Goal: Communication & Community: Answer question/provide support

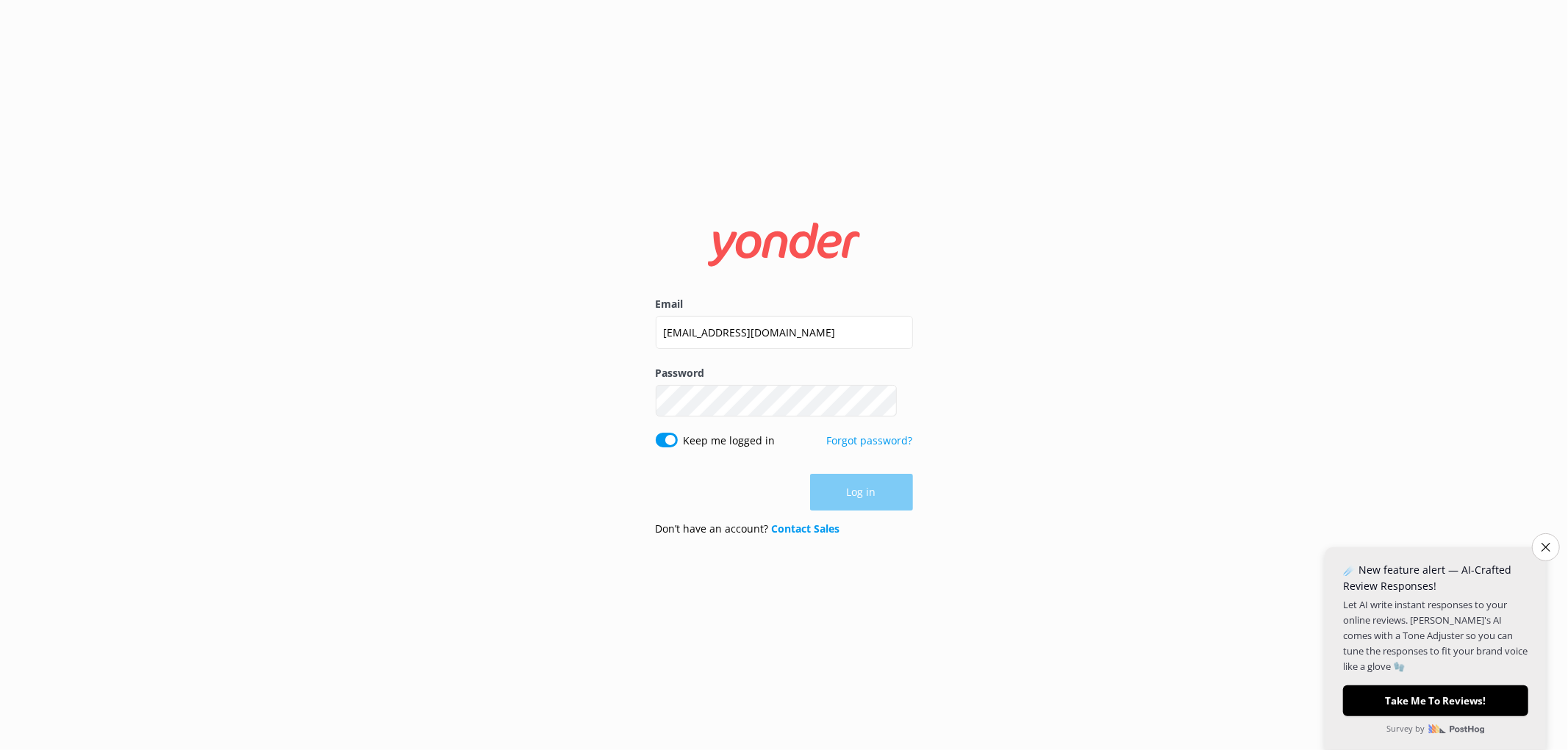
type input "[EMAIL_ADDRESS][DOMAIN_NAME]"
click button "Log in" at bounding box center [861, 493] width 103 height 36
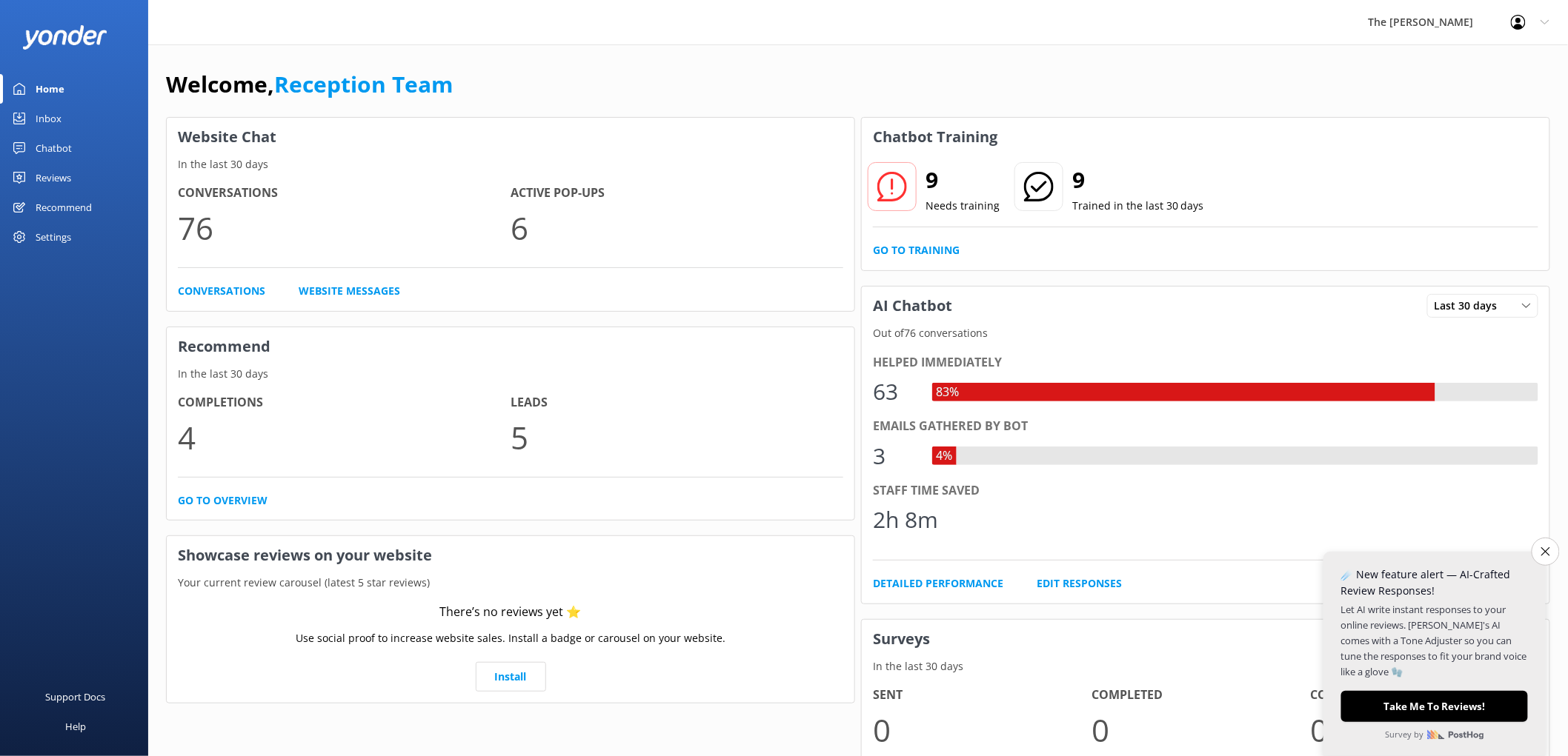
click at [68, 107] on link "Inbox" at bounding box center [74, 118] width 149 height 30
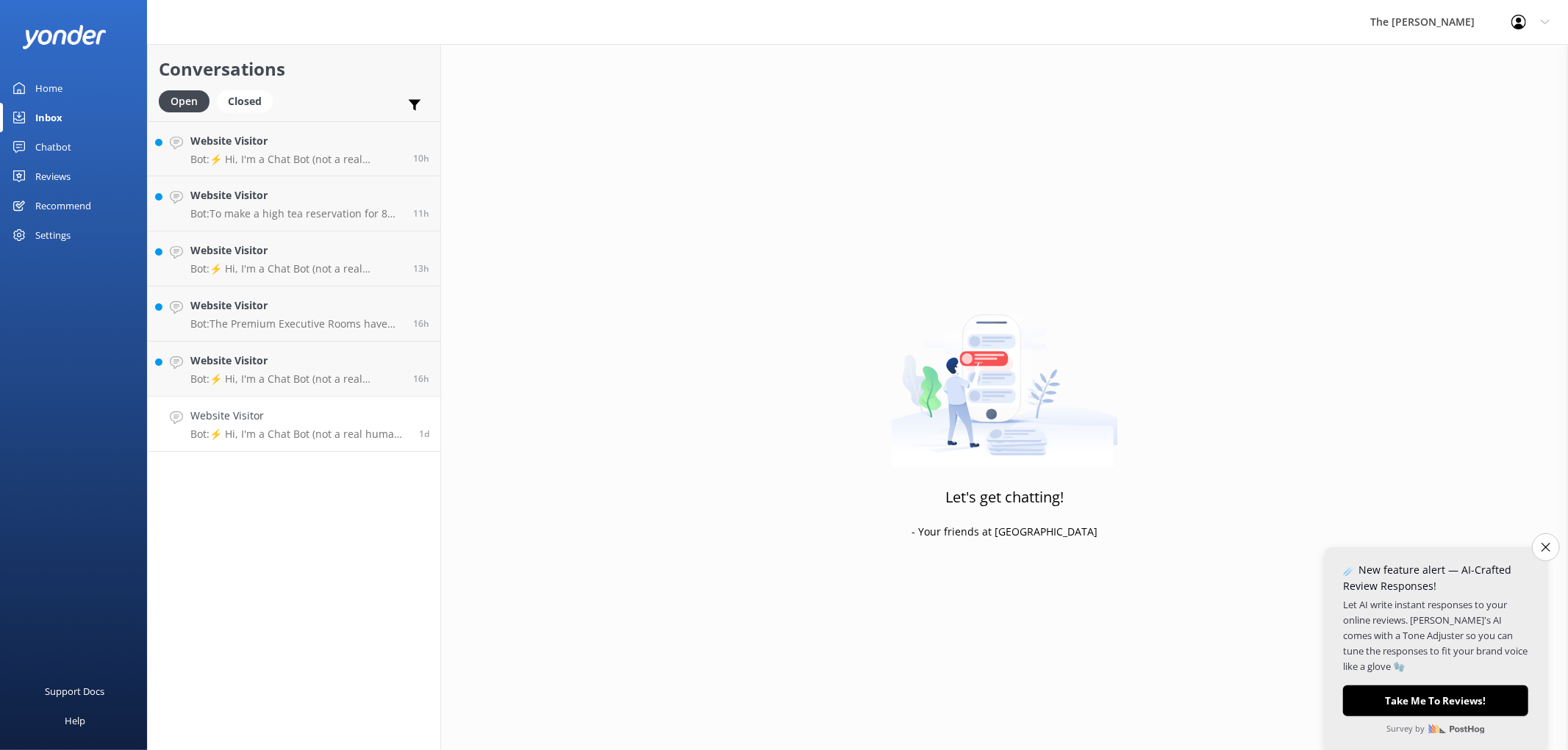
click at [260, 428] on p "Bot: ⚡ Hi, I'm a Chat Bot (not a real human), so I don't have all the answers. …" at bounding box center [299, 435] width 217 height 13
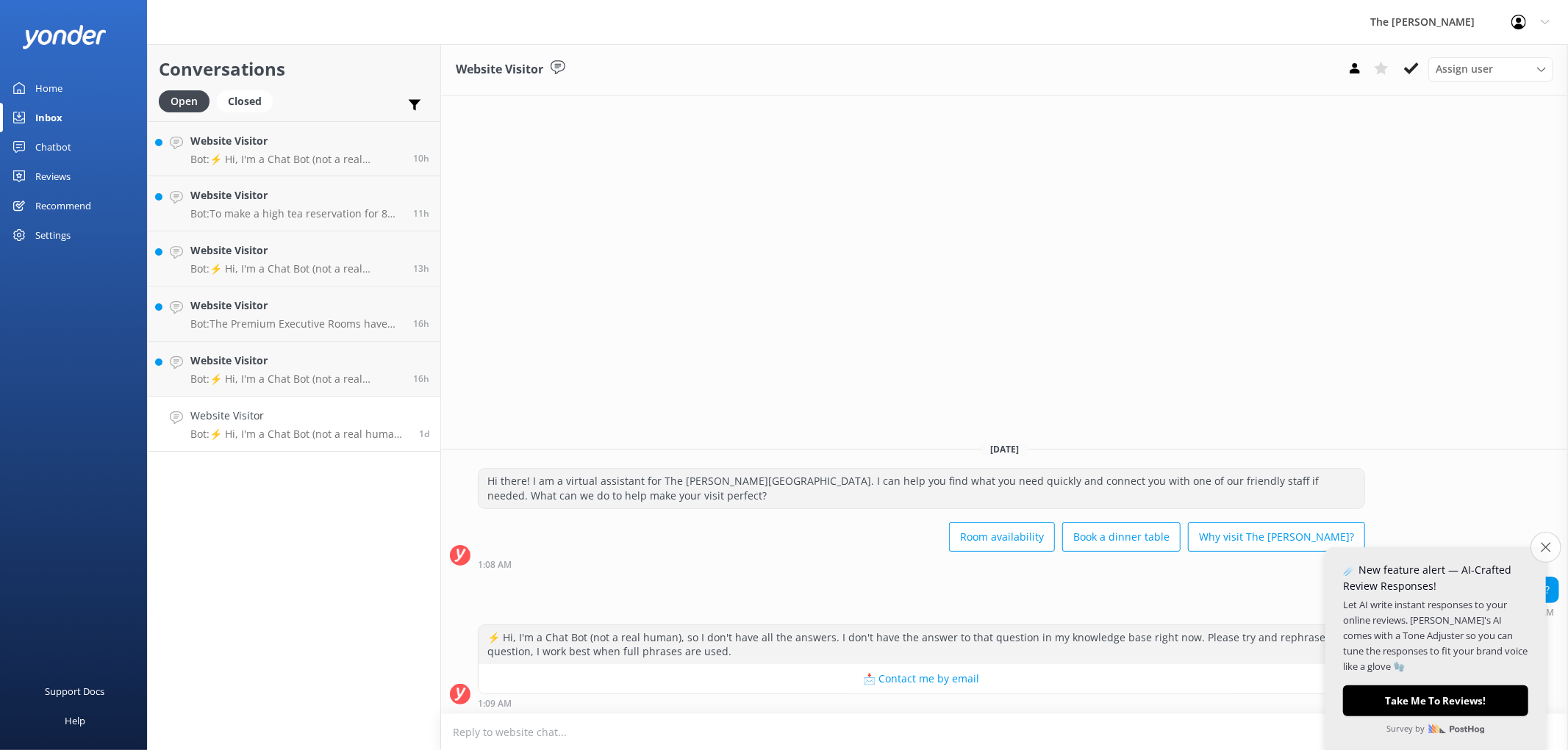
click at [1549, 555] on button "Close survey" at bounding box center [1546, 547] width 31 height 31
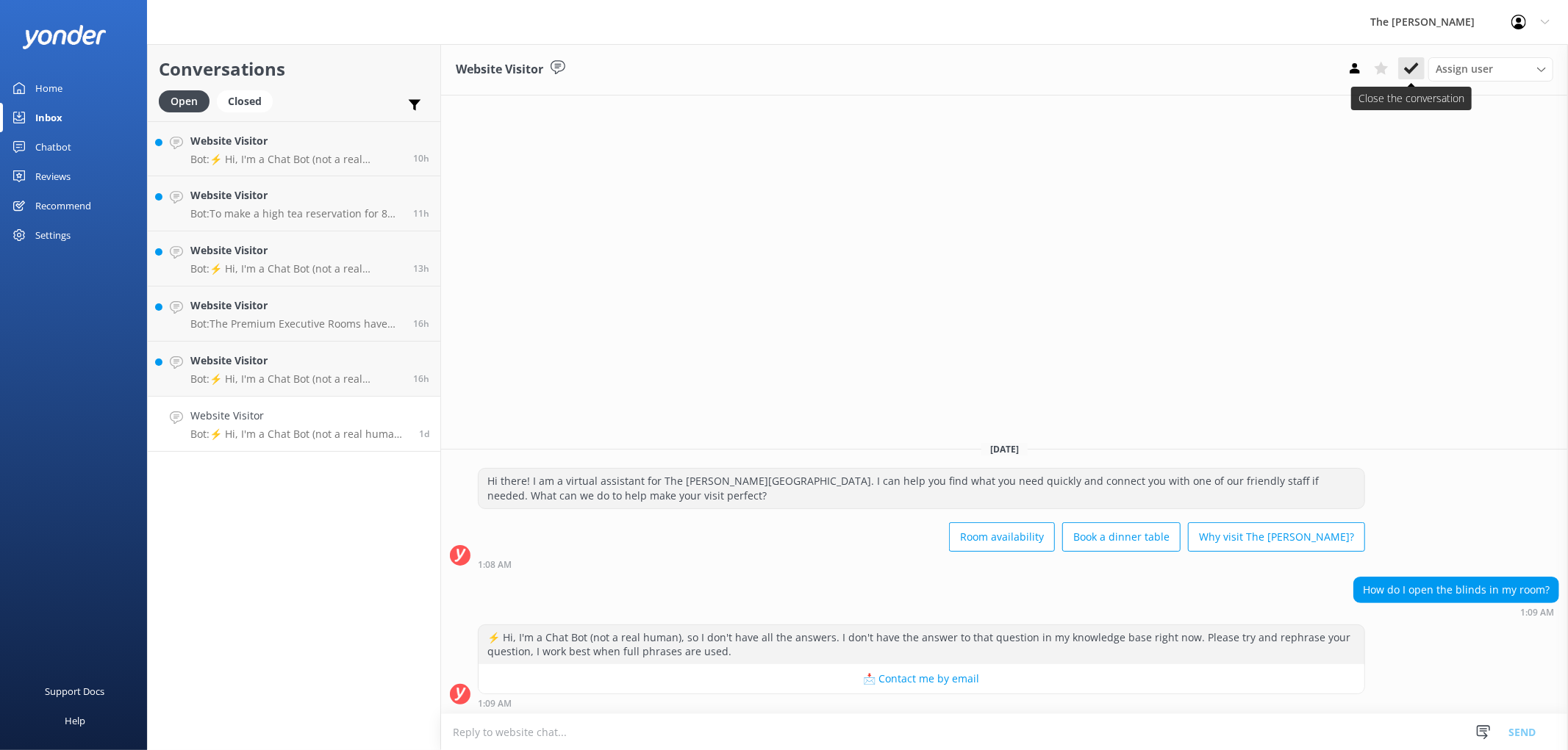
click at [1420, 64] on use at bounding box center [1412, 68] width 15 height 12
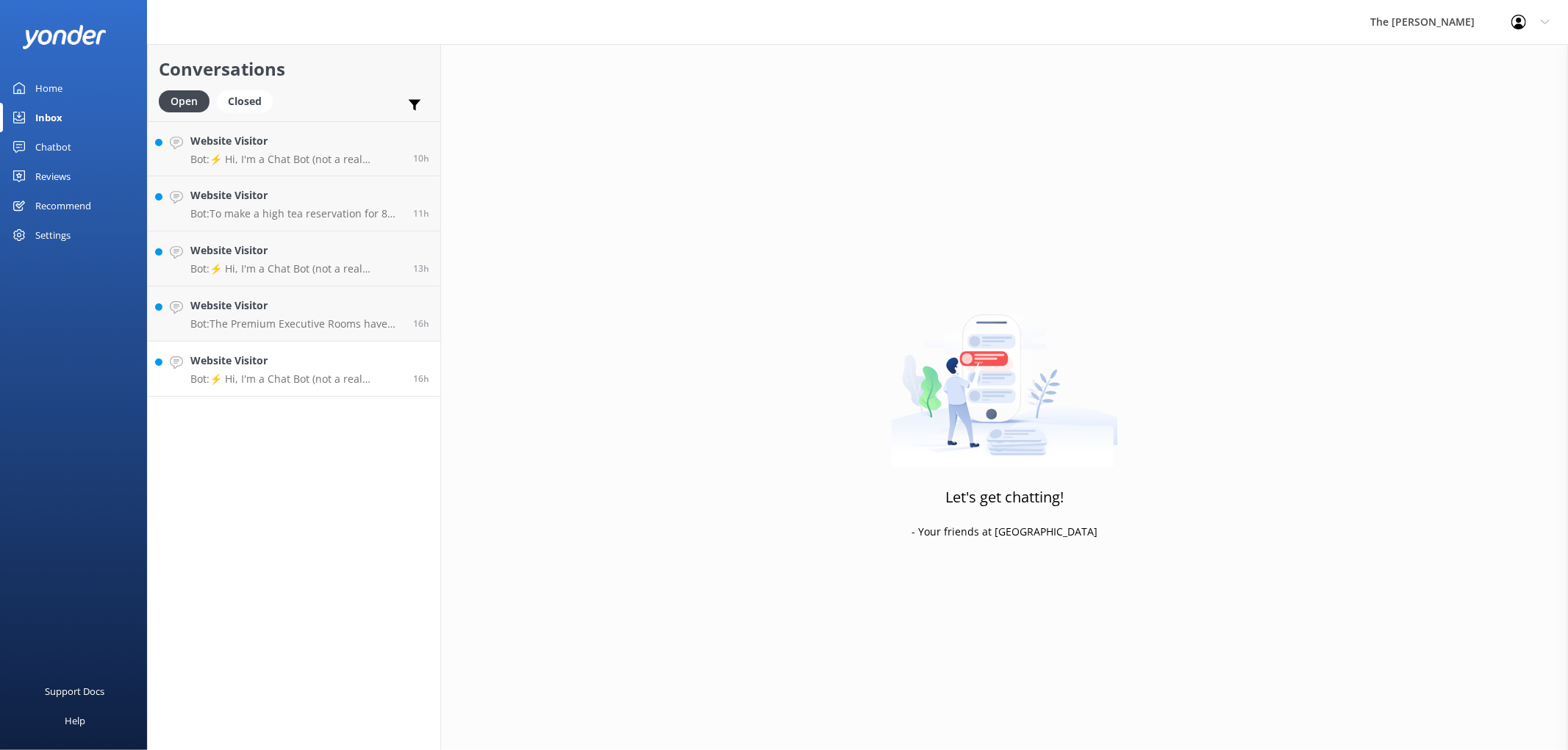
click at [292, 372] on p "Bot: ⚡ Hi, I'm a Chat Bot (not a real human), so I don't have all the answers. …" at bounding box center [296, 379] width 212 height 13
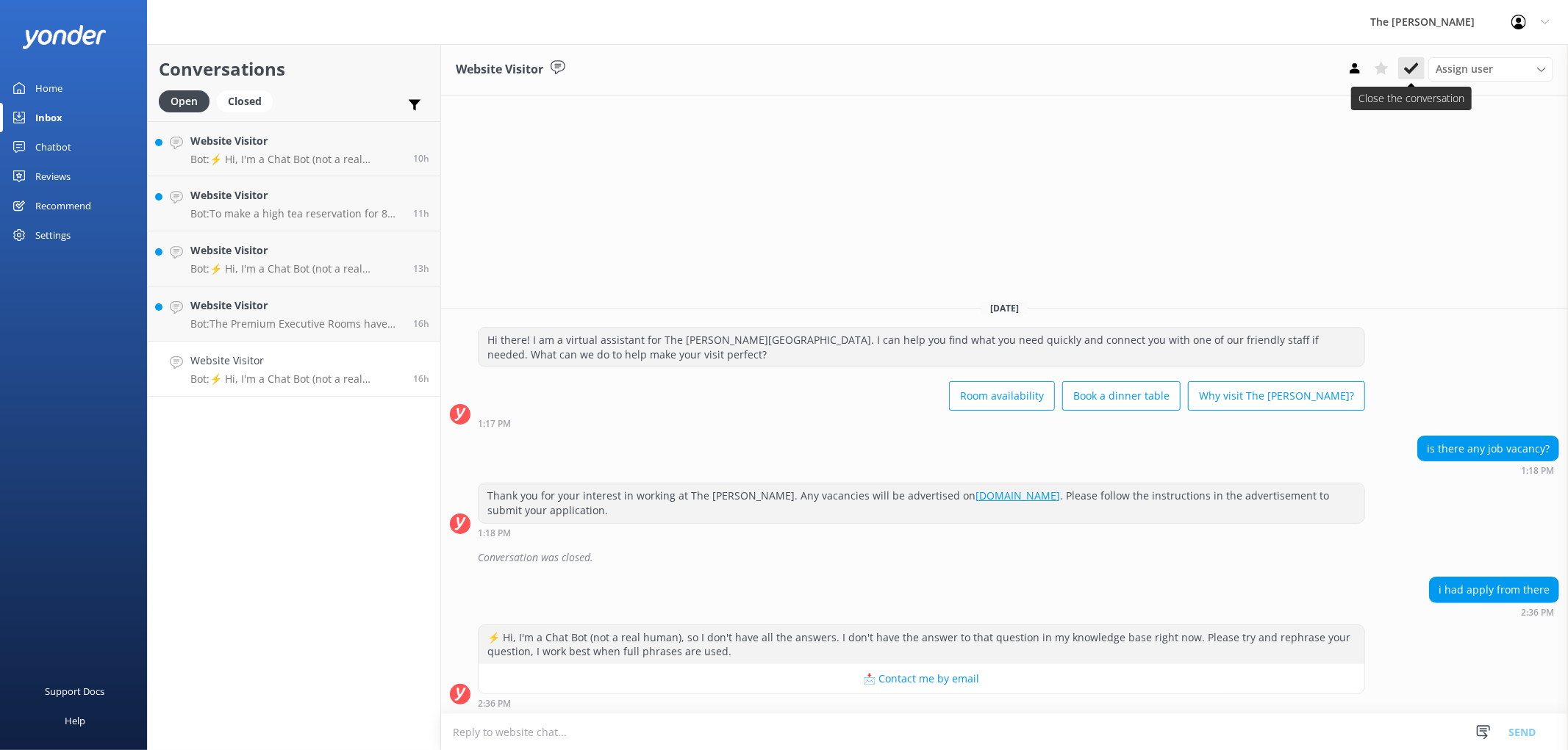
click at [1418, 67] on use at bounding box center [1412, 68] width 15 height 12
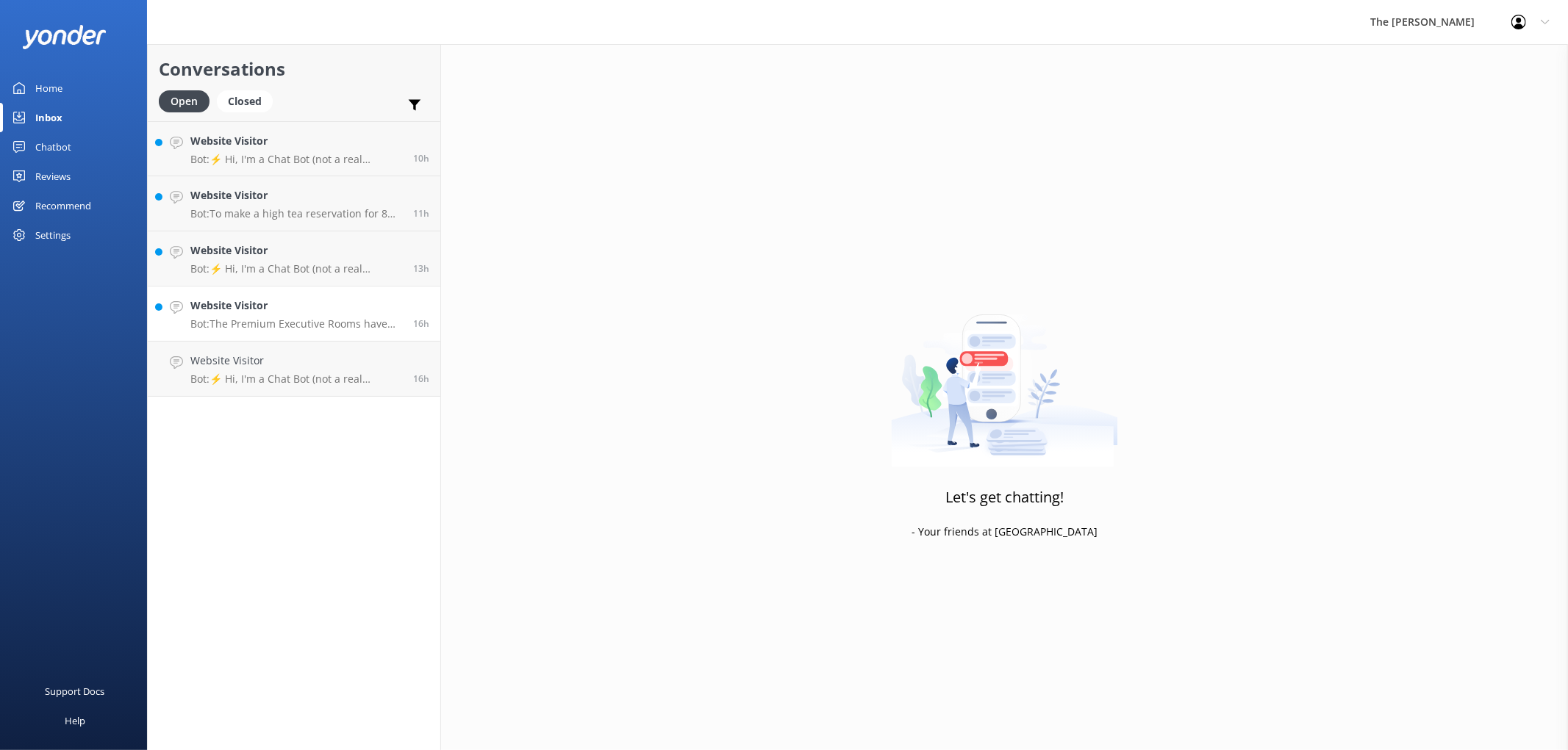
click at [248, 298] on h4 "Website Visitor" at bounding box center [296, 305] width 212 height 16
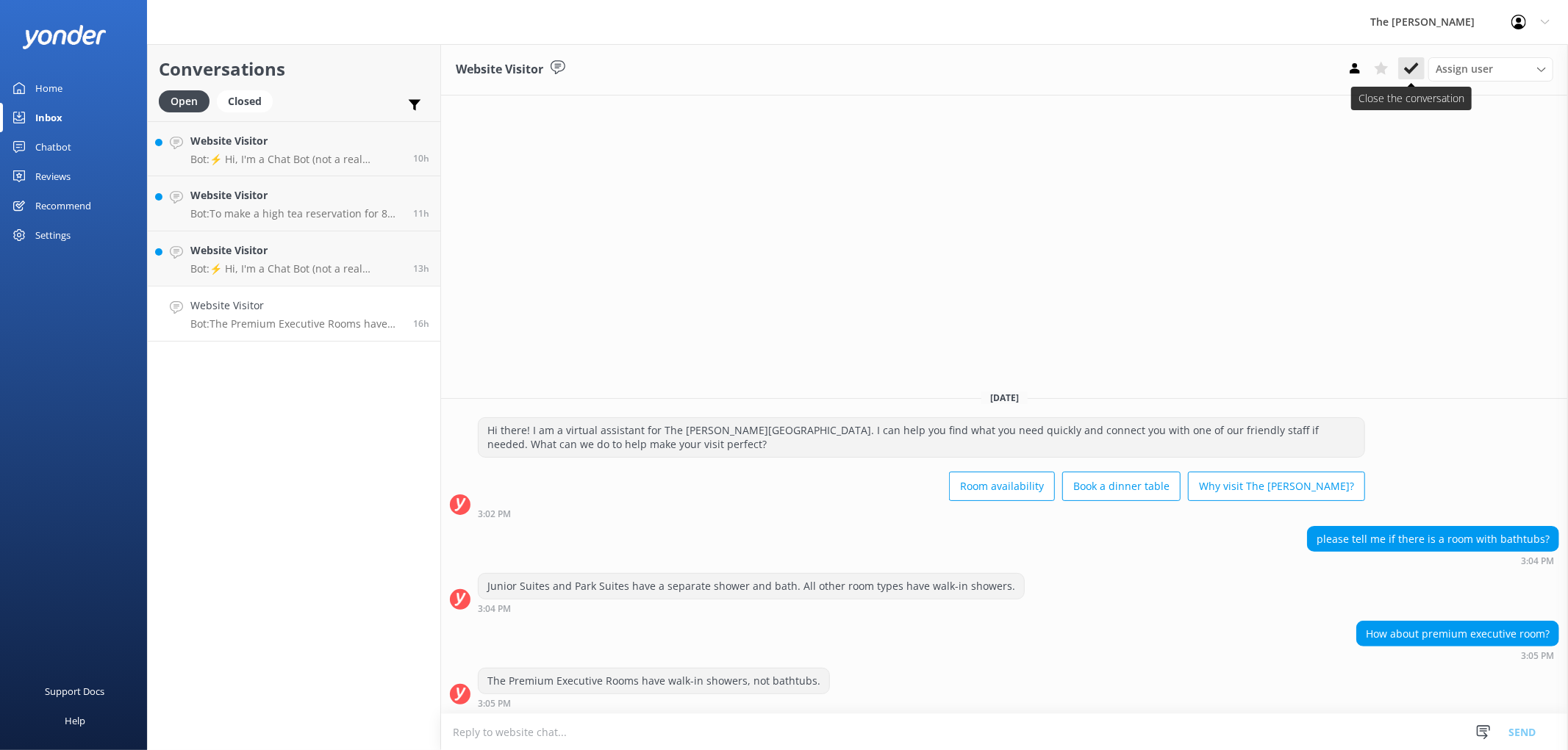
click at [1420, 67] on use at bounding box center [1412, 68] width 15 height 12
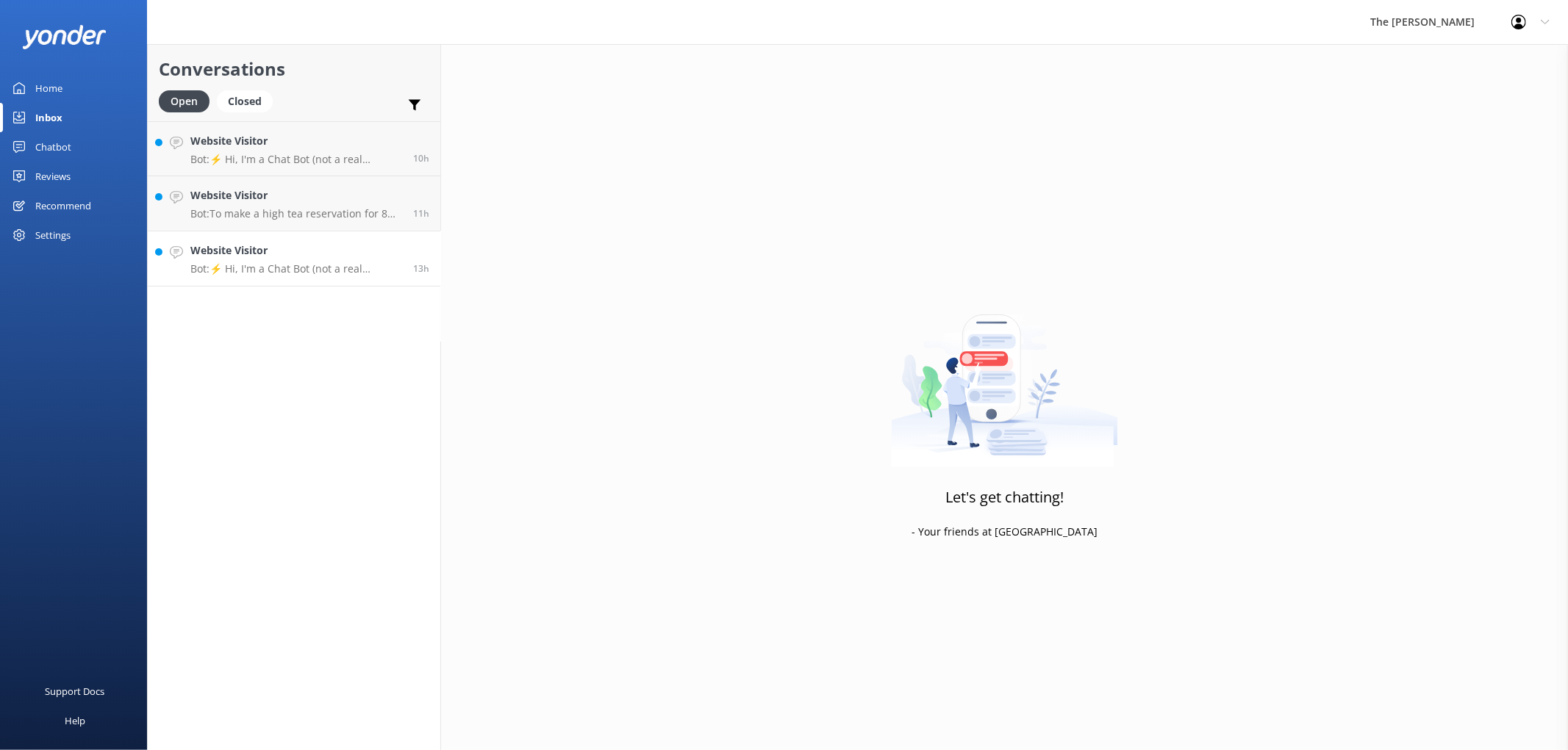
click at [320, 262] on p "Bot: ⚡ Hi, I'm a Chat Bot (not a real human), so I don't have all the answers. …" at bounding box center [296, 269] width 212 height 13
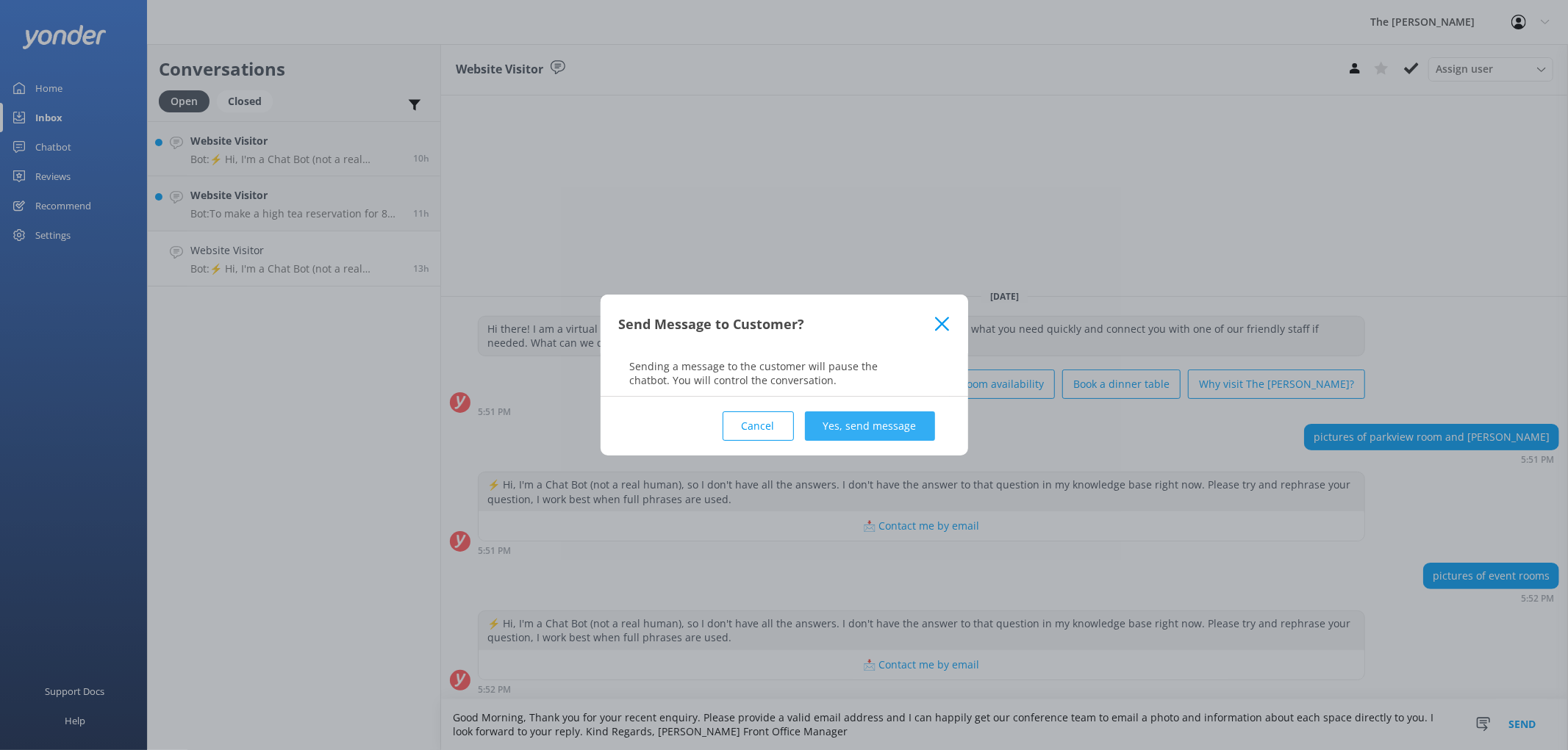
type textarea "Good Morning, Thank you for your recent enquiry. Please provide a valid email a…"
click at [856, 421] on button "Yes, send message" at bounding box center [870, 426] width 130 height 30
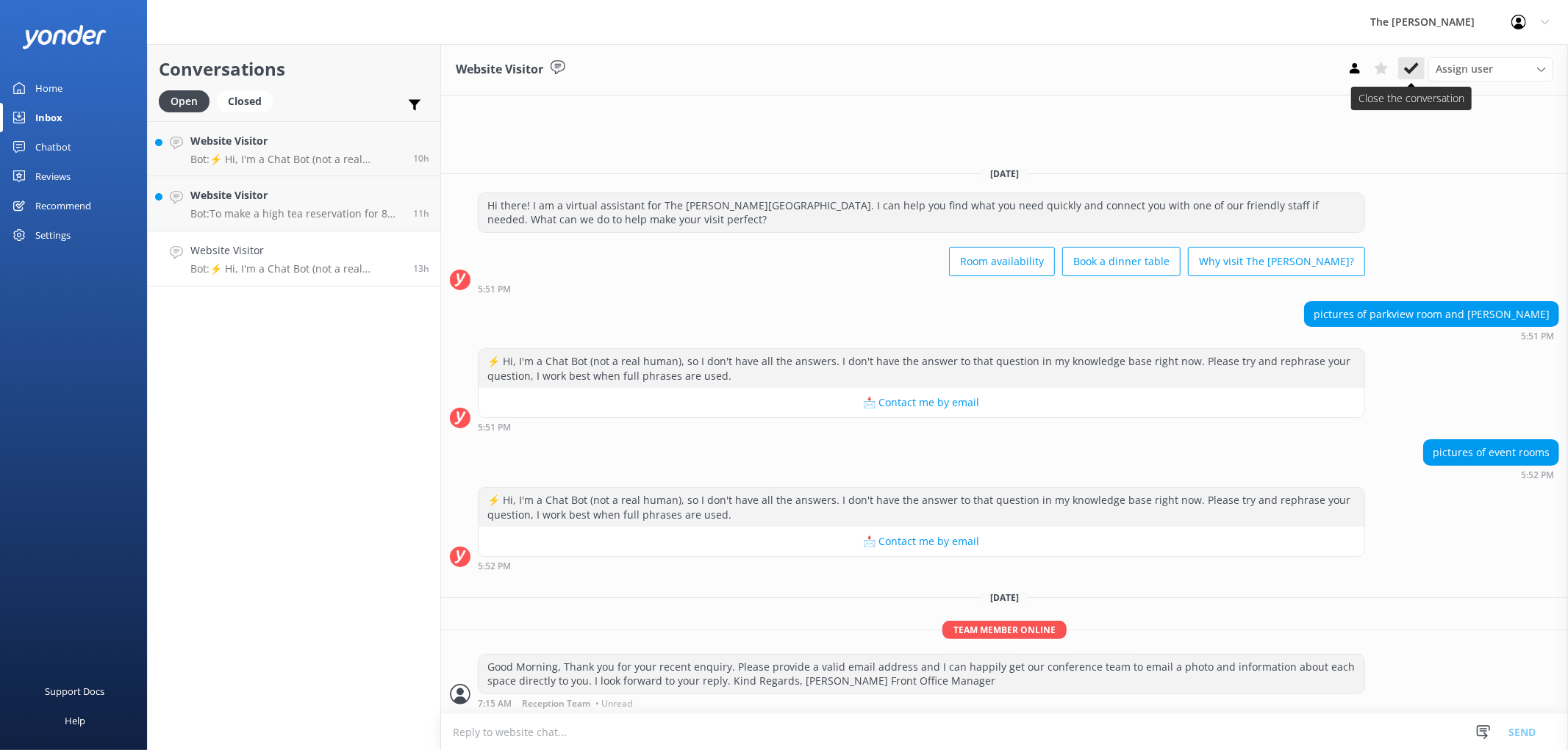
click at [1420, 62] on use at bounding box center [1412, 68] width 15 height 12
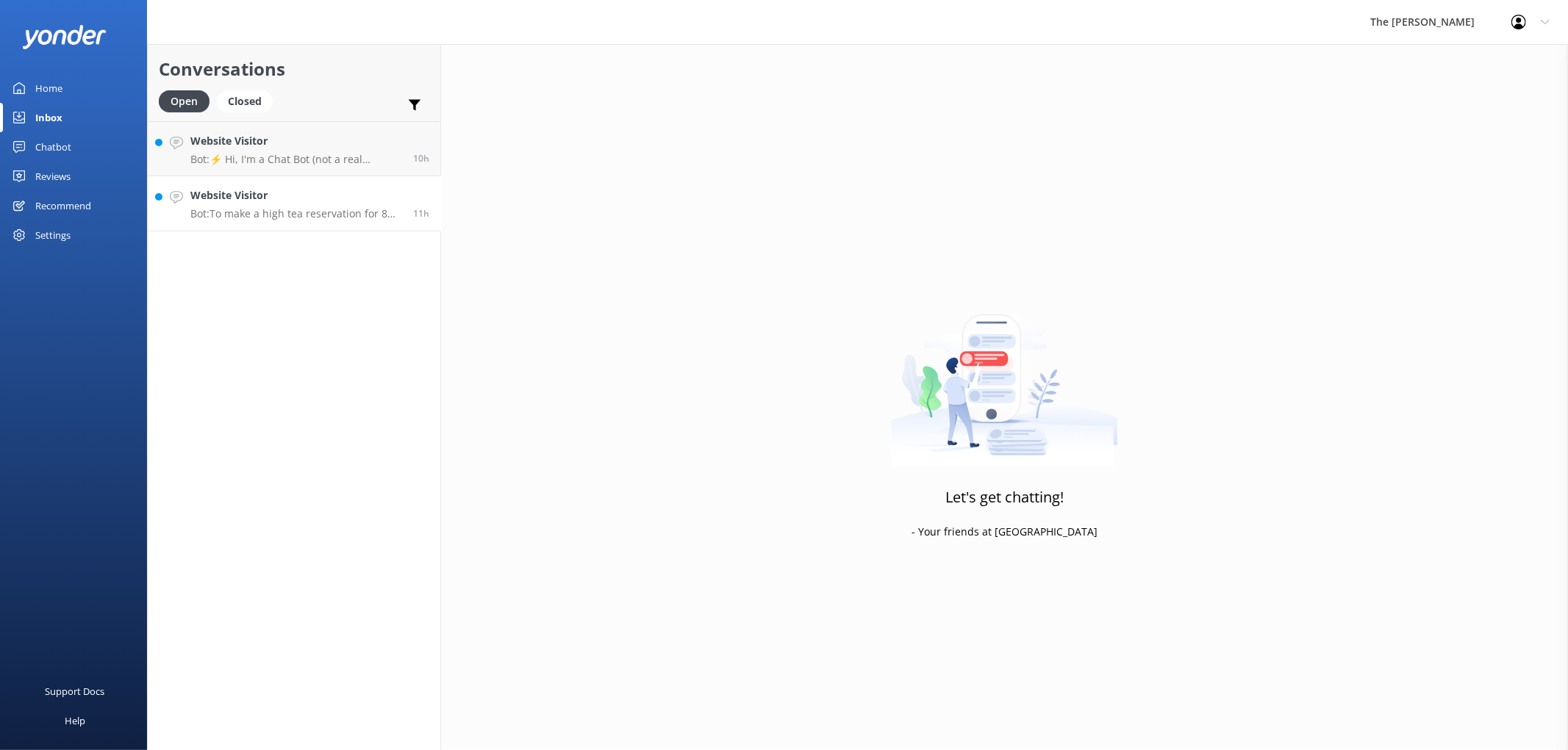
click at [265, 207] on p "Bot: To make a high tea reservation for 8 people, please contact The [PERSON_NA…" at bounding box center [296, 214] width 212 height 13
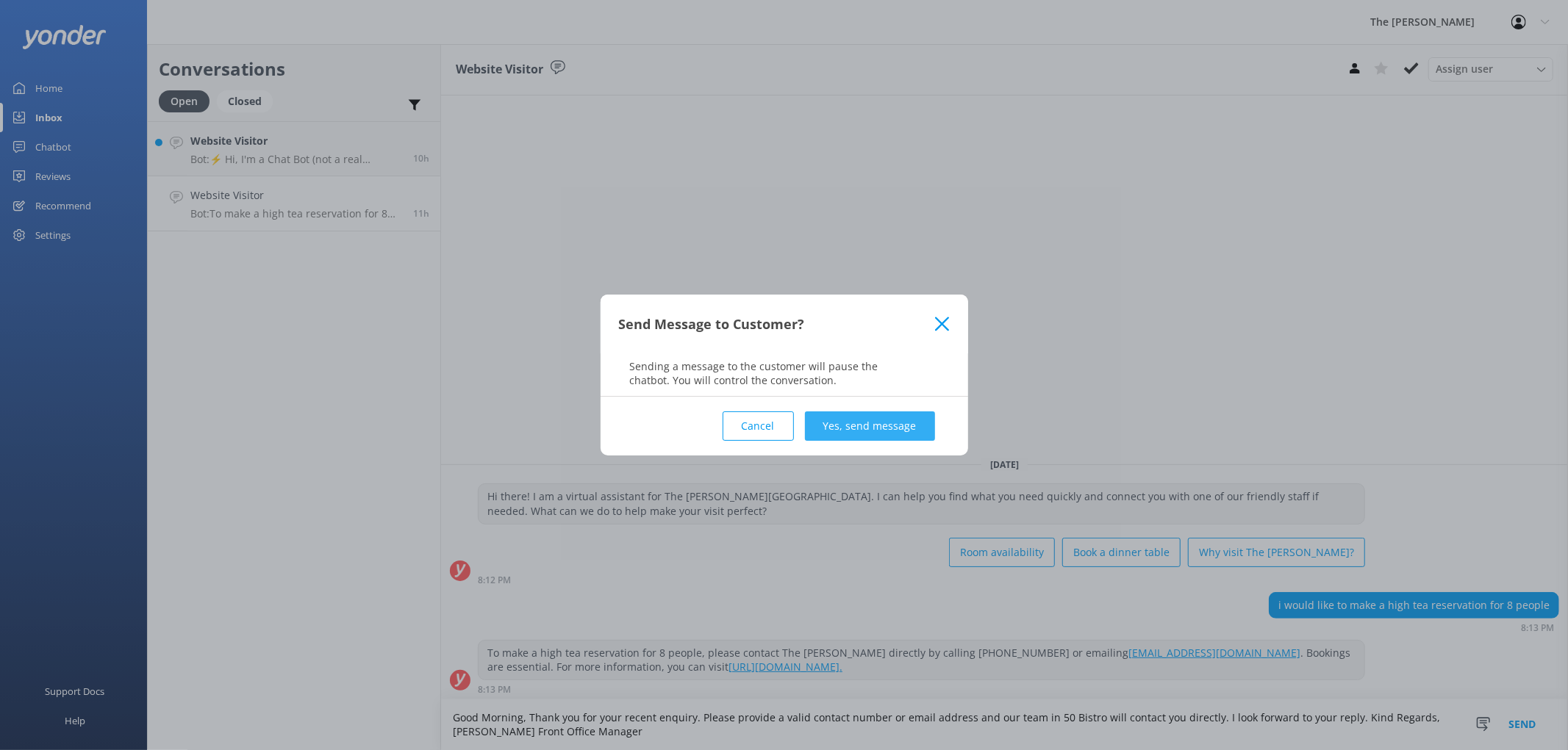
type textarea "Good Morning, Thank you for your recent enquiry. Please provide a valid contact…"
click at [886, 416] on button "Yes, send message" at bounding box center [870, 426] width 130 height 30
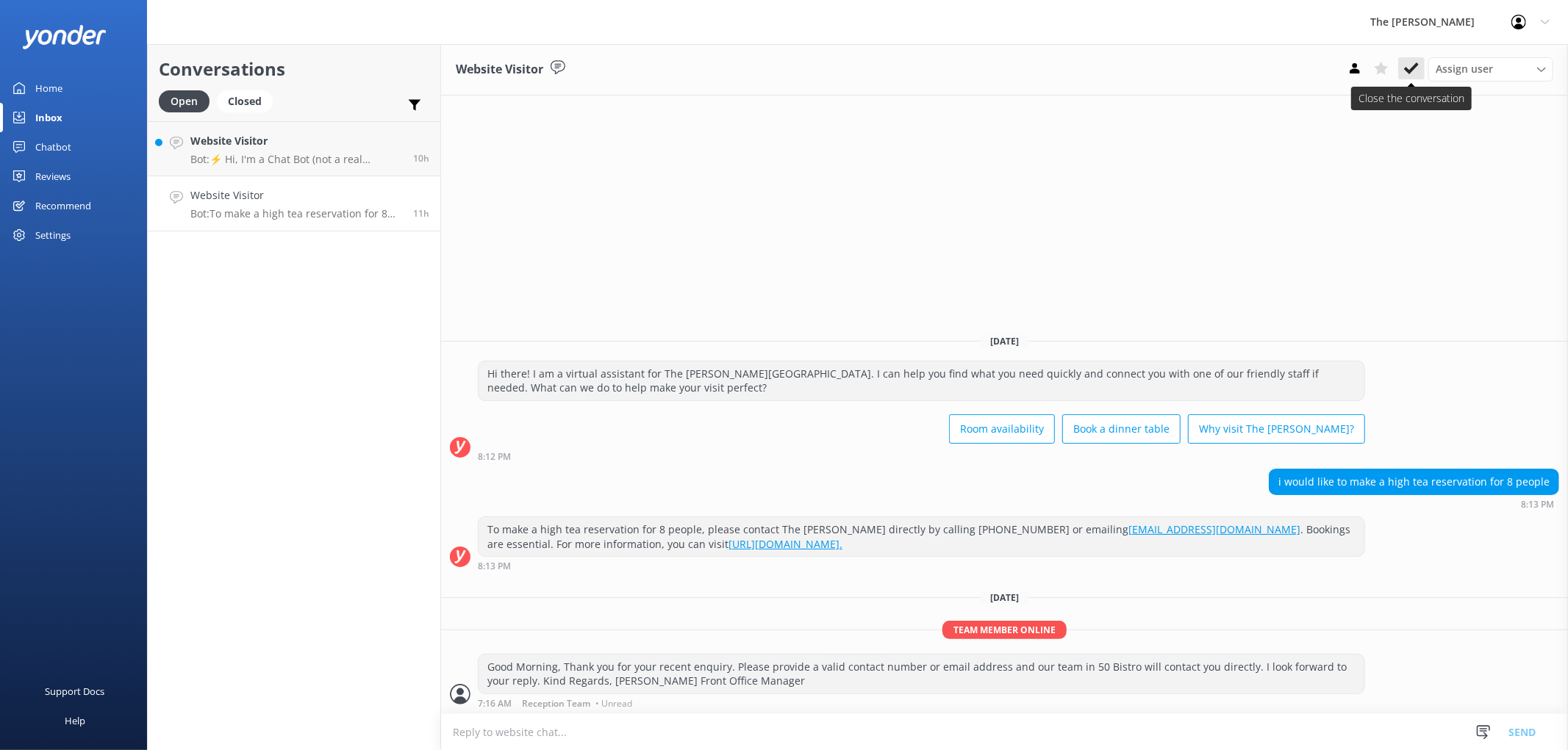
click at [1420, 62] on use at bounding box center [1412, 68] width 15 height 12
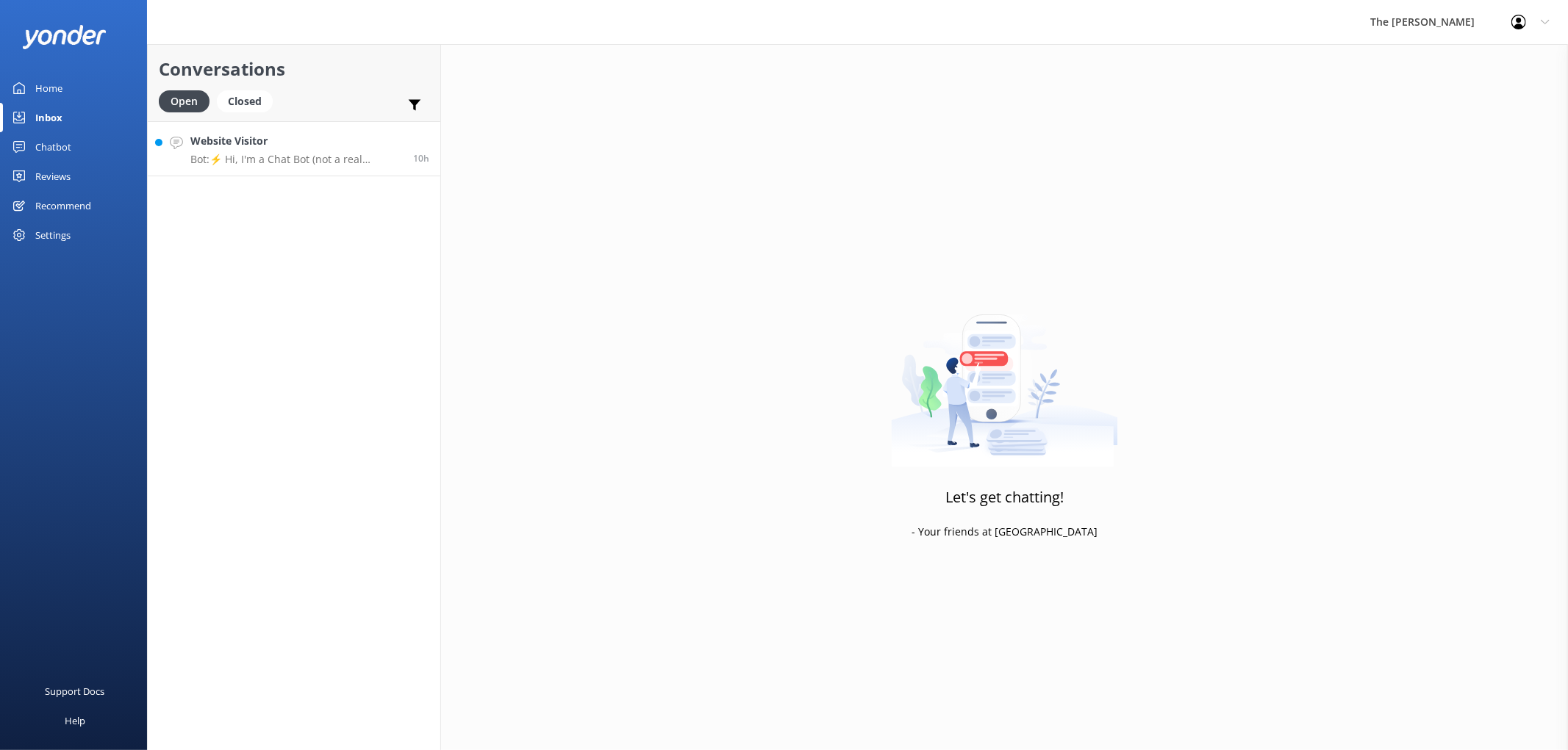
click at [274, 153] on p "Bot: ⚡ Hi, I'm a Chat Bot (not a real human), so I don't have all the answers. …" at bounding box center [296, 160] width 212 height 13
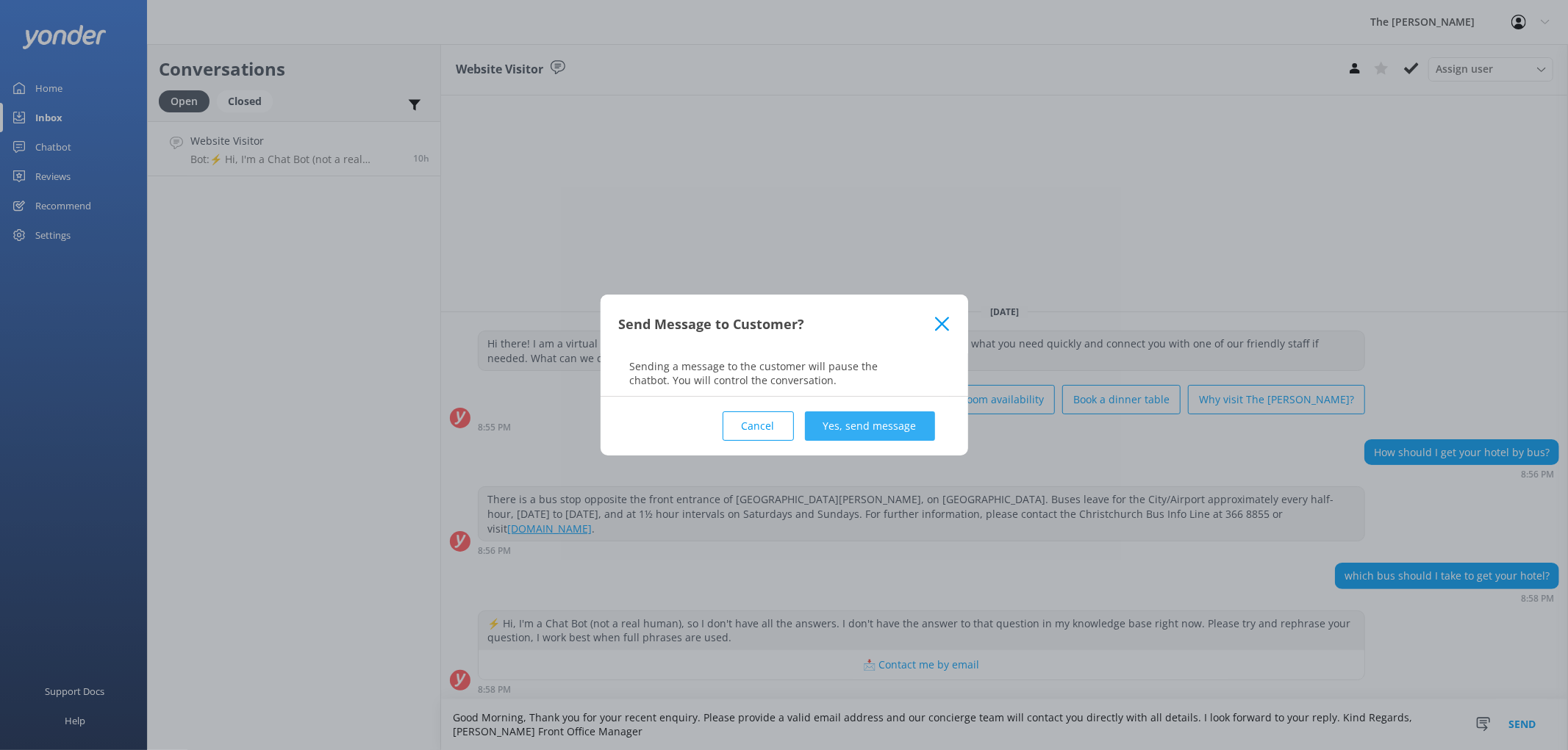
type textarea "Good Morning, Thank you for your recent enquiry. Please provide a valid email a…"
click at [888, 427] on button "Yes, send message" at bounding box center [870, 426] width 130 height 30
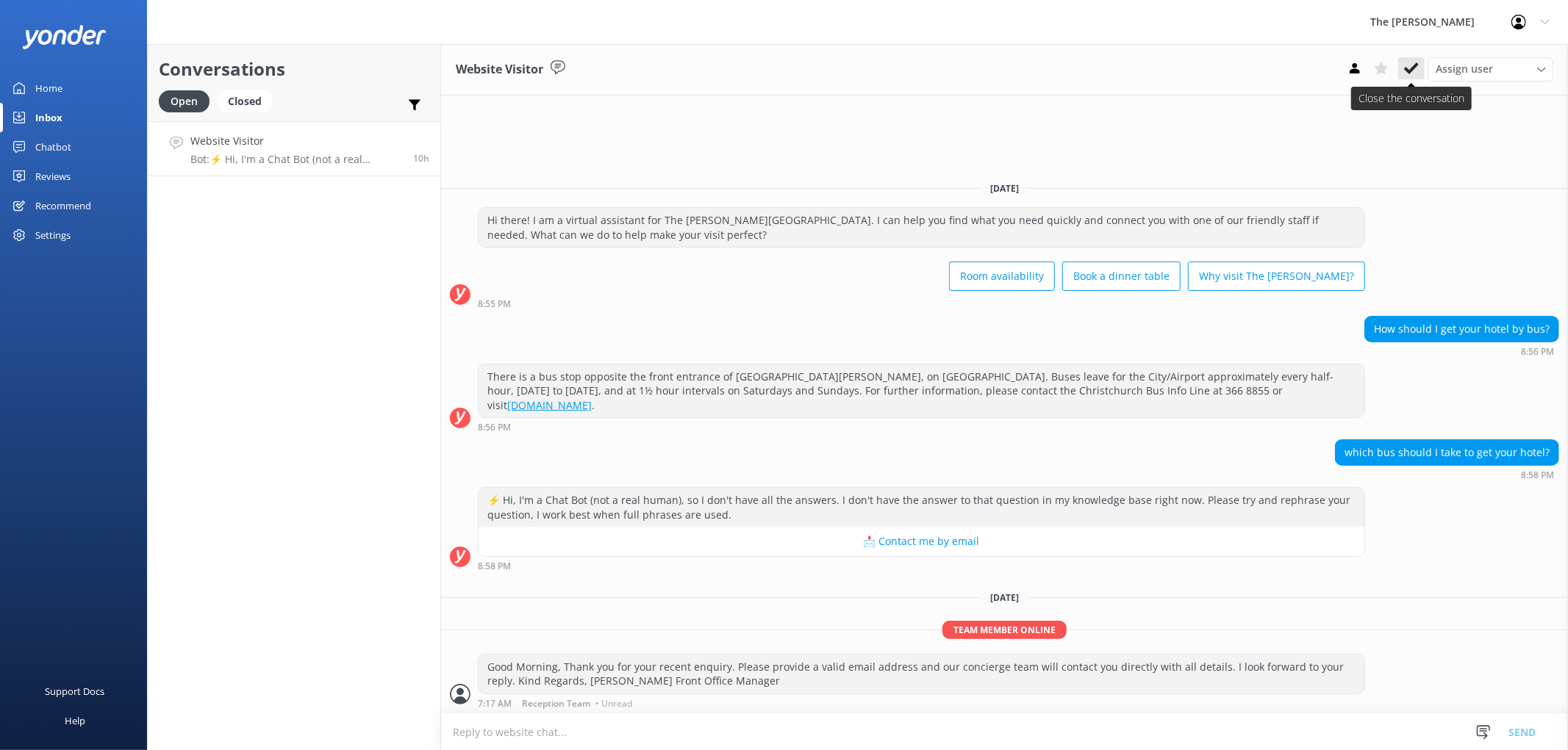
click at [1420, 64] on use at bounding box center [1412, 68] width 15 height 12
